Goal: Information Seeking & Learning: Get advice/opinions

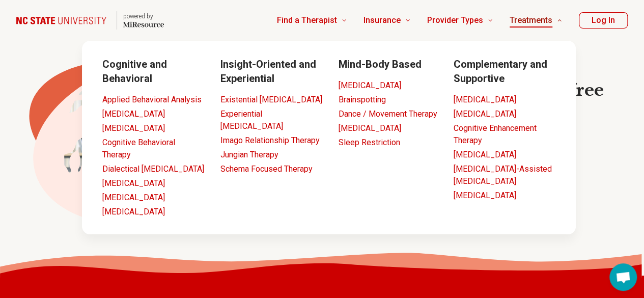
click at [522, 14] on span "Treatments" at bounding box center [531, 20] width 43 height 14
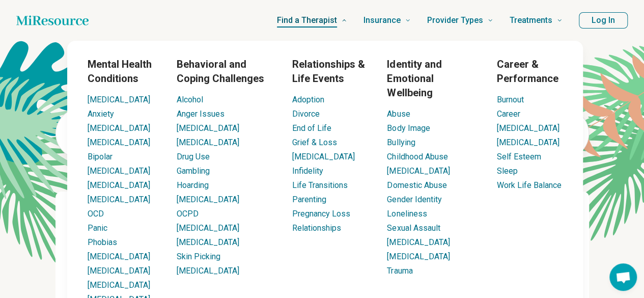
click at [295, 17] on span "Find a Therapist" at bounding box center [307, 20] width 60 height 14
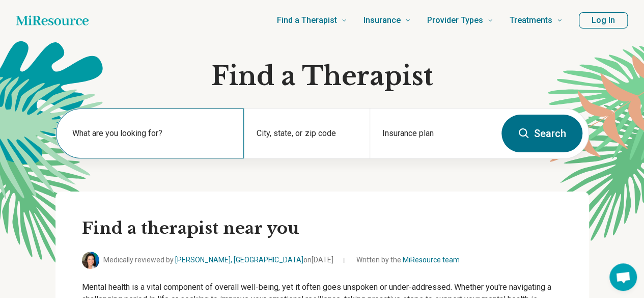
click at [114, 135] on label "What are you looking for?" at bounding box center [152, 133] width 160 height 12
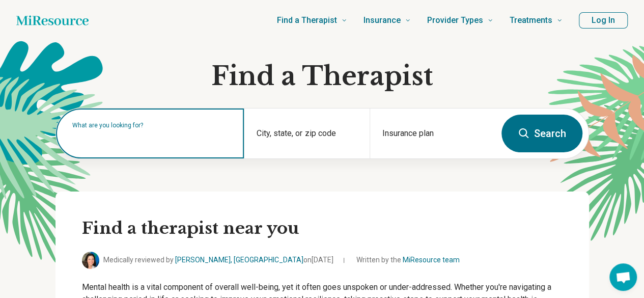
click at [114, 135] on input "text" at bounding box center [152, 138] width 160 height 12
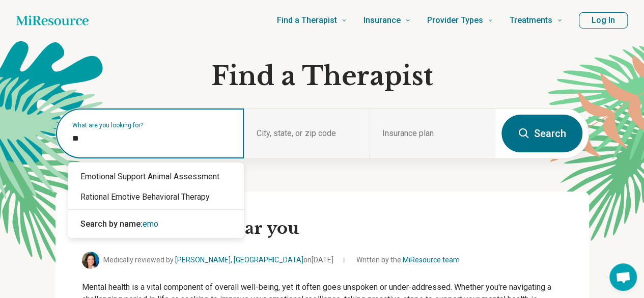
type input "*"
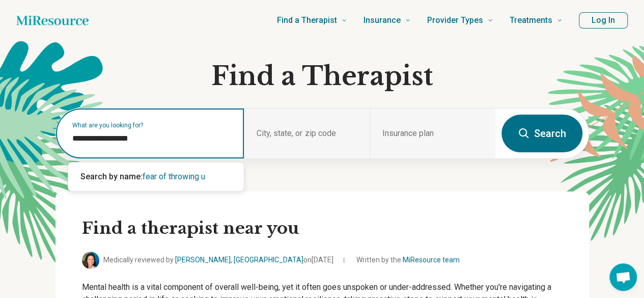
type input "**********"
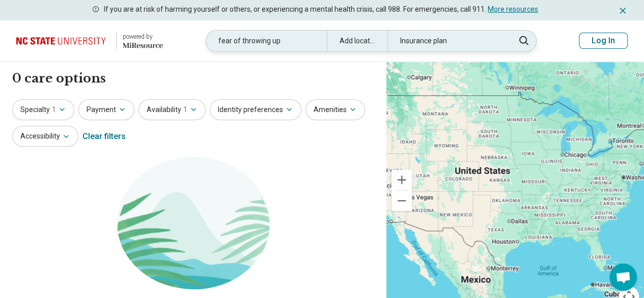
click at [301, 37] on div "fear of throwing up" at bounding box center [266, 41] width 121 height 21
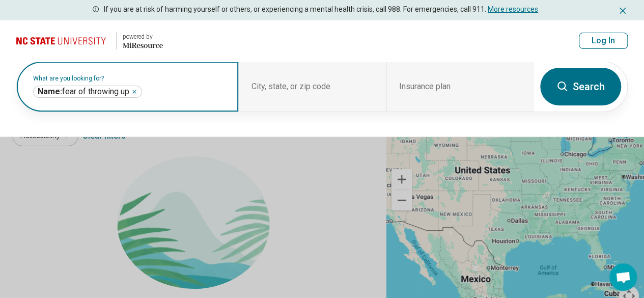
click at [135, 91] on icon "Remove" at bounding box center [134, 92] width 6 height 6
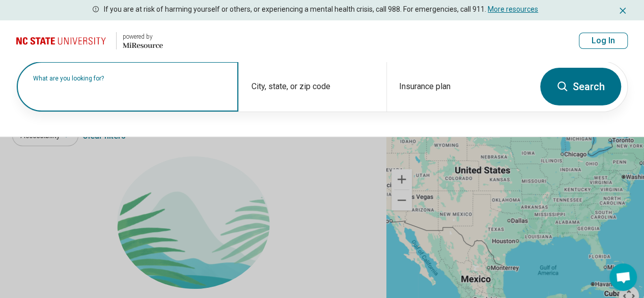
click at [143, 81] on label "What are you looking for?" at bounding box center [129, 78] width 193 height 6
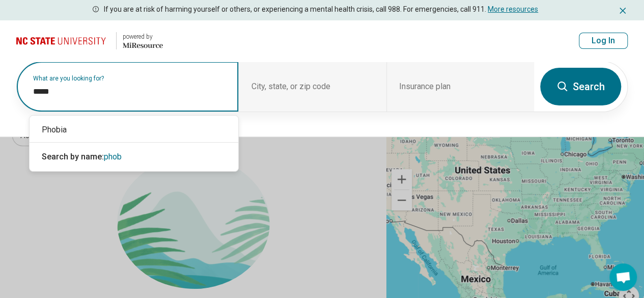
type input "******"
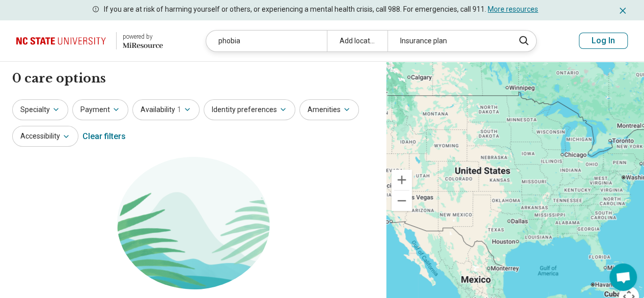
click at [113, 134] on div "Clear filters" at bounding box center [103, 136] width 43 height 24
